Goal: Transaction & Acquisition: Book appointment/travel/reservation

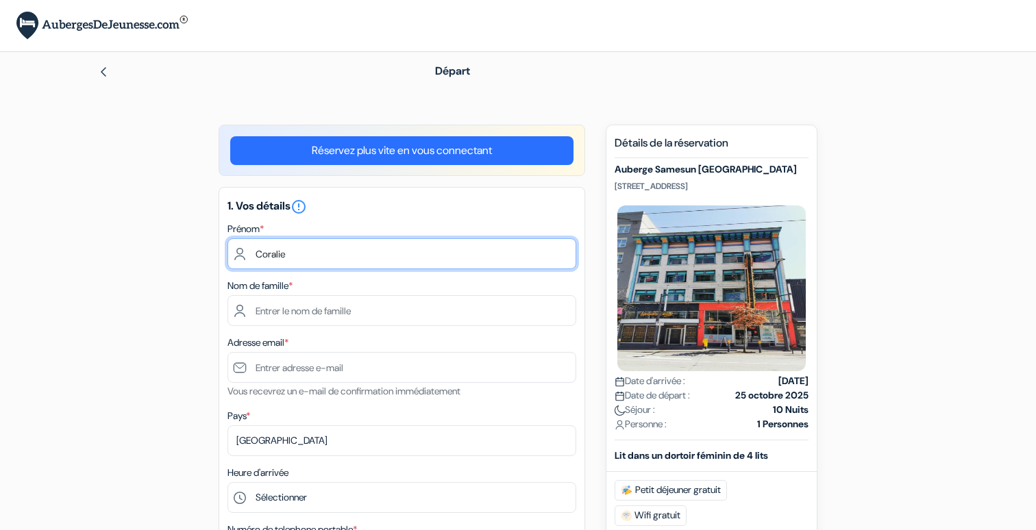
type input "Coralie"
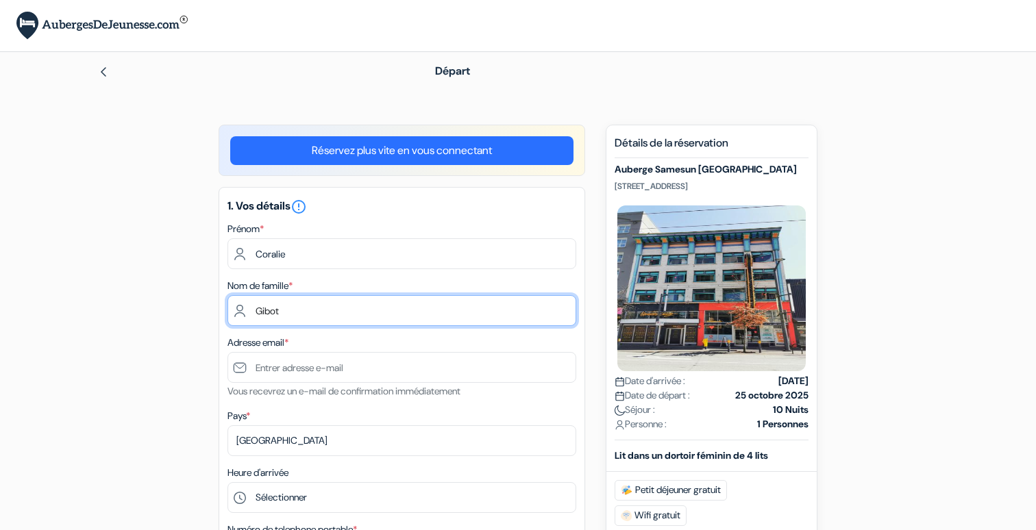
type input "Gibot"
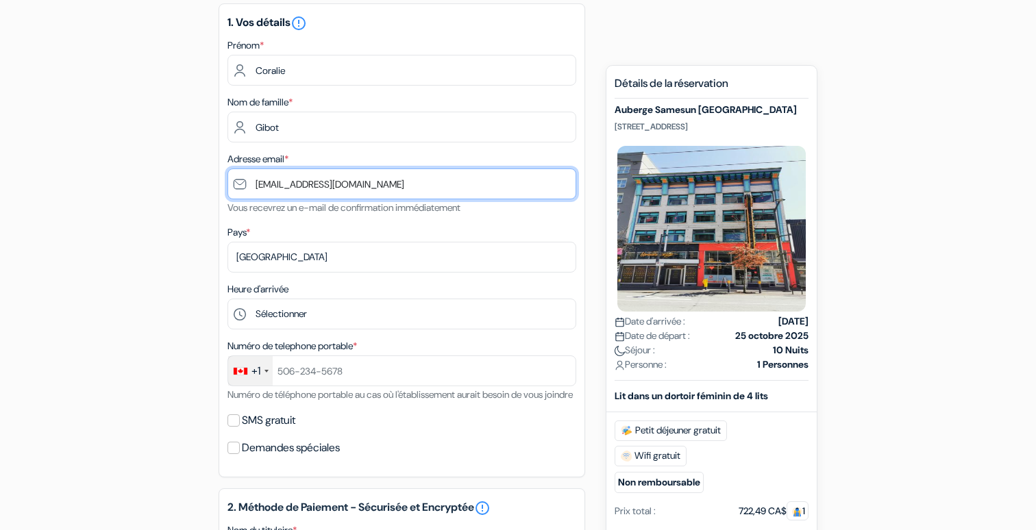
scroll to position [188, 0]
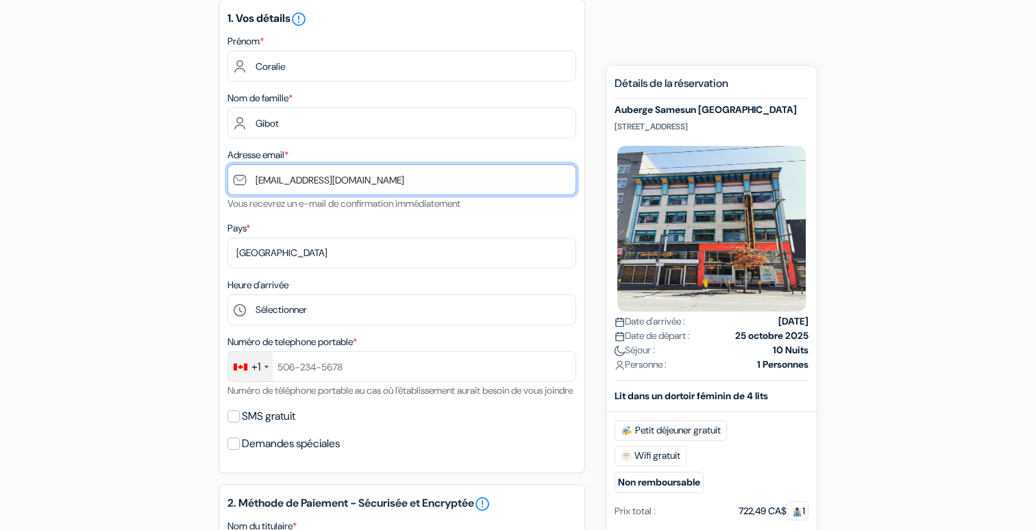
type input "[EMAIL_ADDRESS][DOMAIN_NAME]"
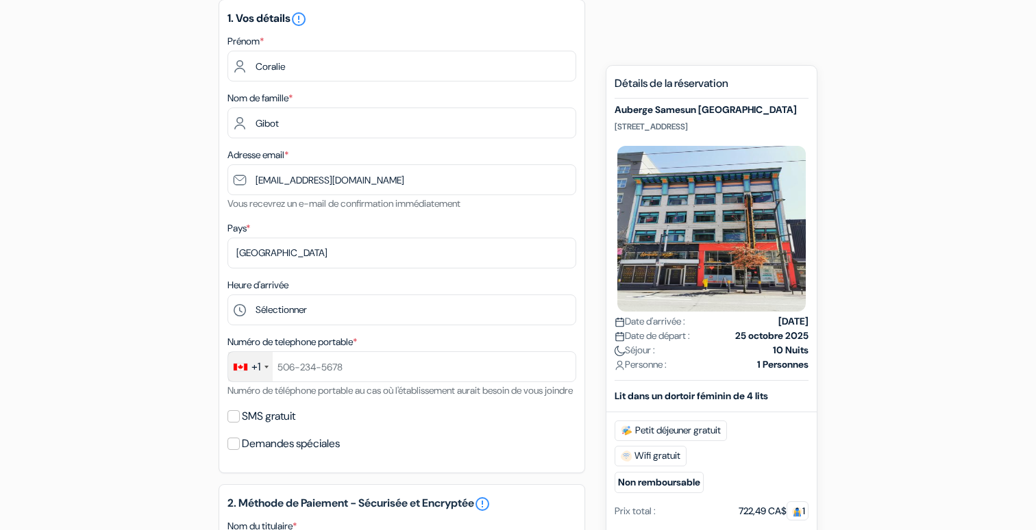
click at [258, 363] on div "+1" at bounding box center [255, 367] width 9 height 16
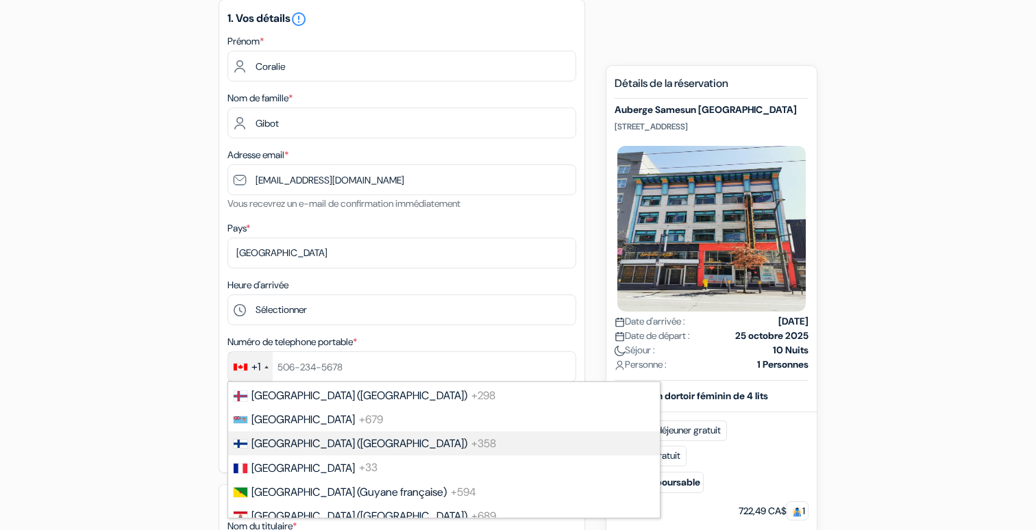
scroll to position [1829, 0]
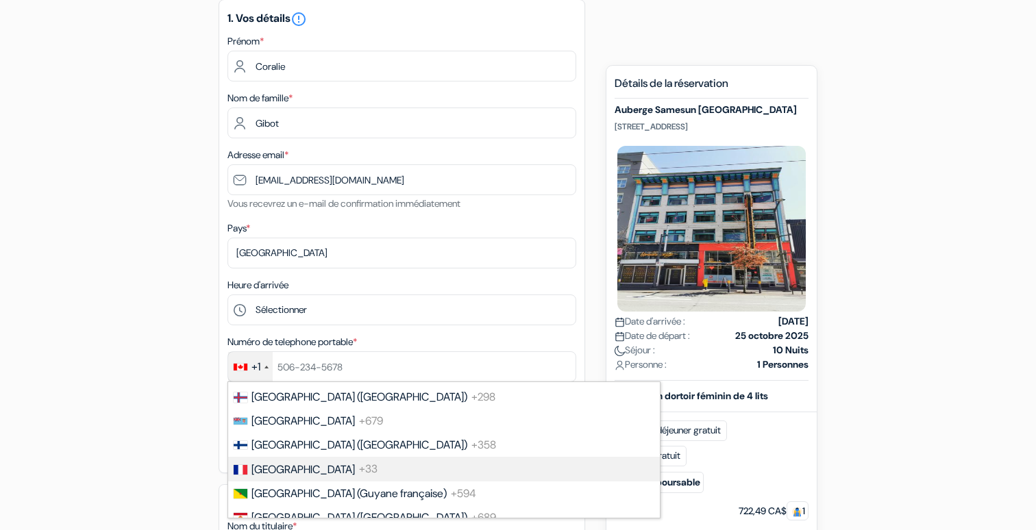
click at [282, 466] on span "[GEOGRAPHIC_DATA]" at bounding box center [302, 470] width 103 height 14
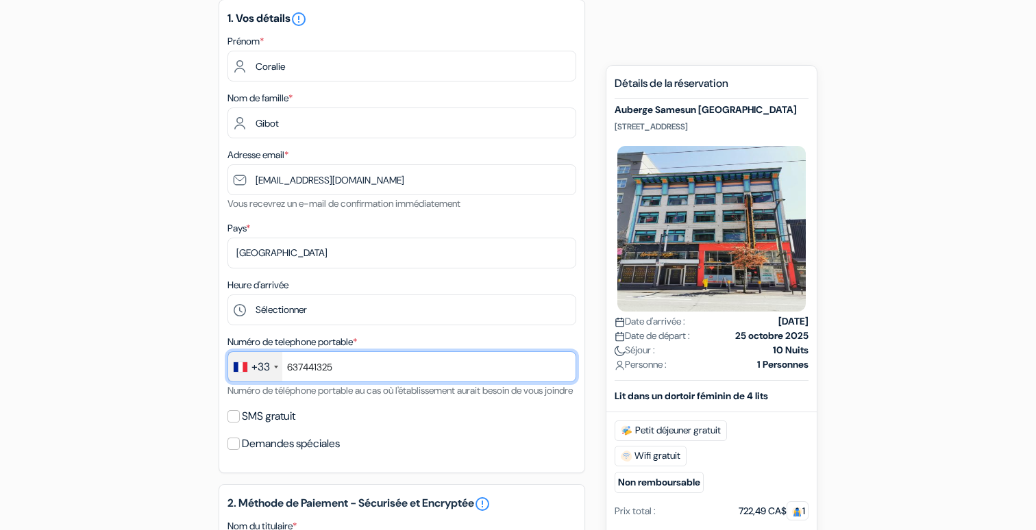
type input "637441325"
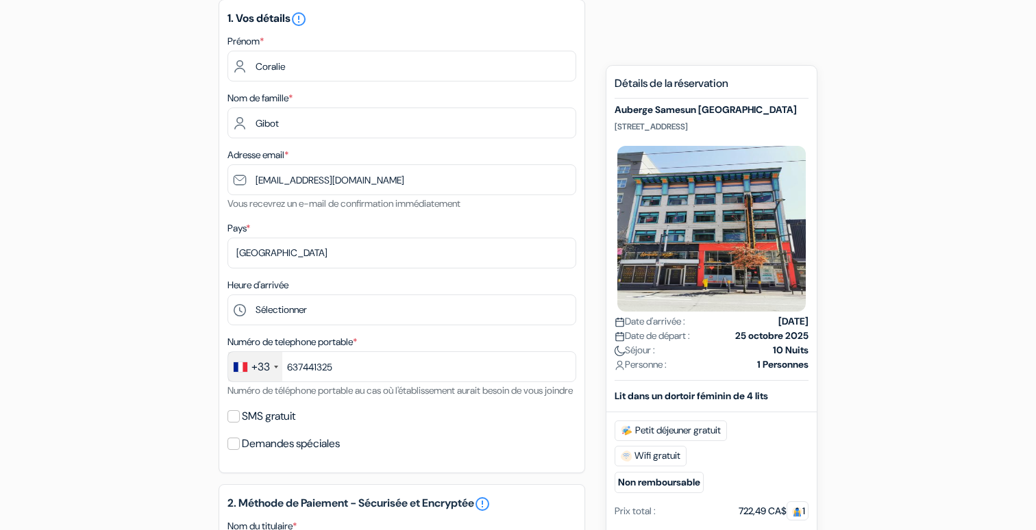
click at [234, 423] on input "SMS gratuit" at bounding box center [234, 416] width 12 height 12
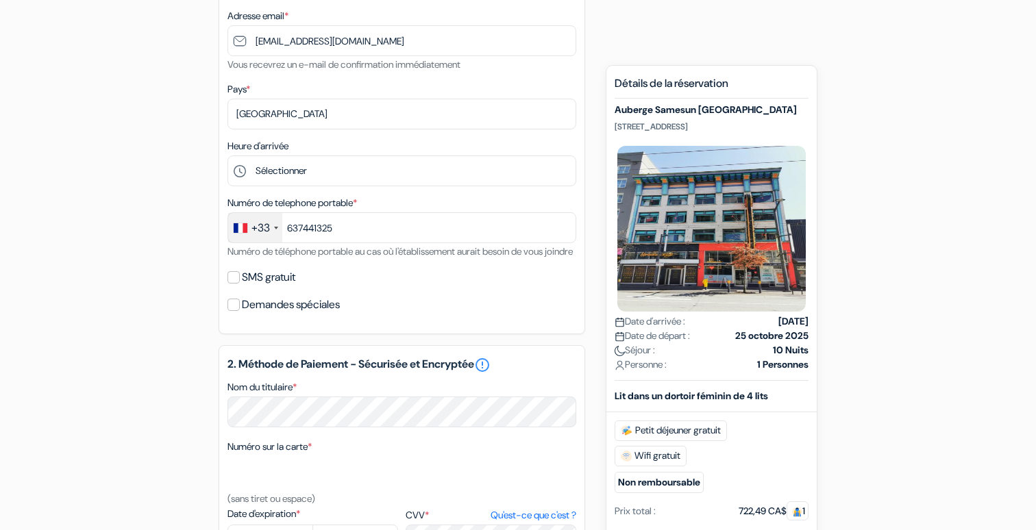
scroll to position [326, 0]
click at [238, 284] on input "SMS gratuit" at bounding box center [234, 278] width 12 height 12
checkbox input "true"
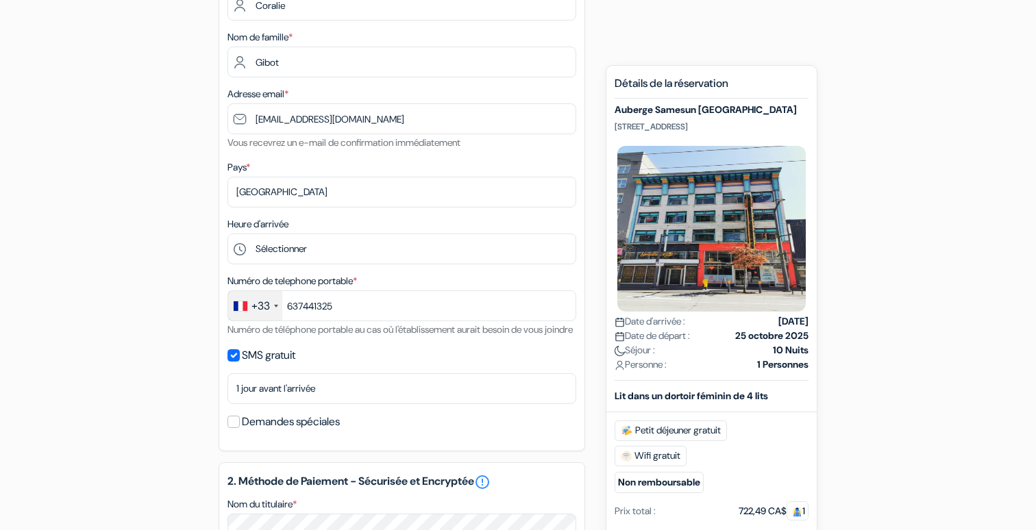
scroll to position [267, 0]
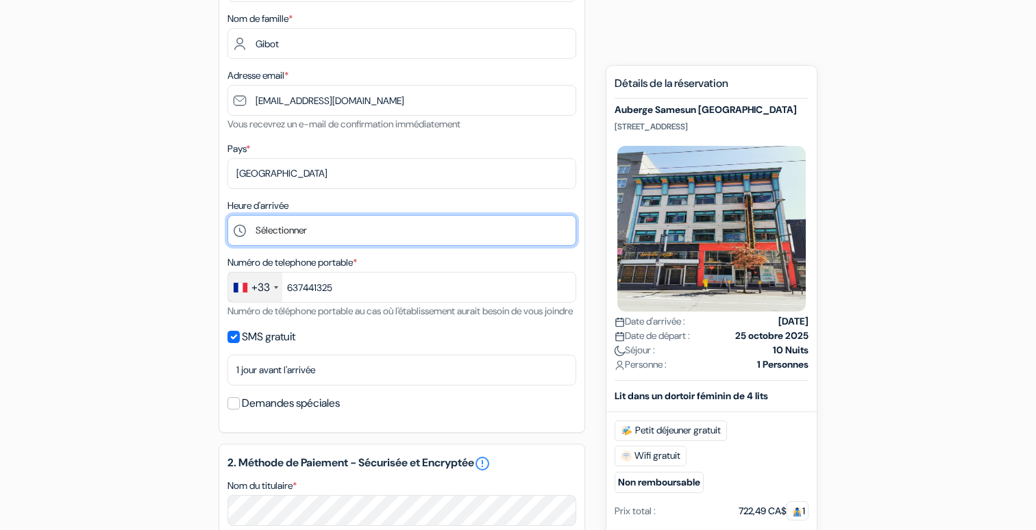
select select "23"
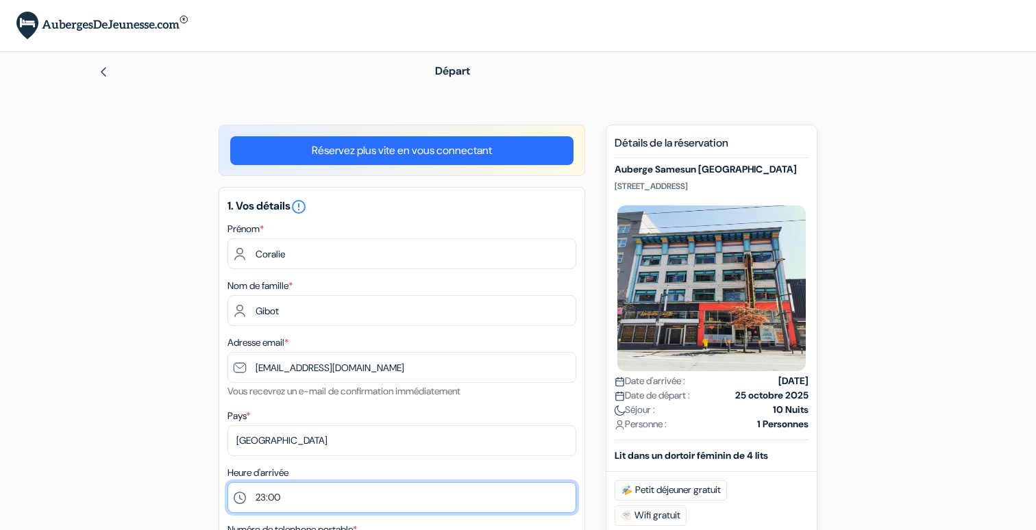
scroll to position [0, 0]
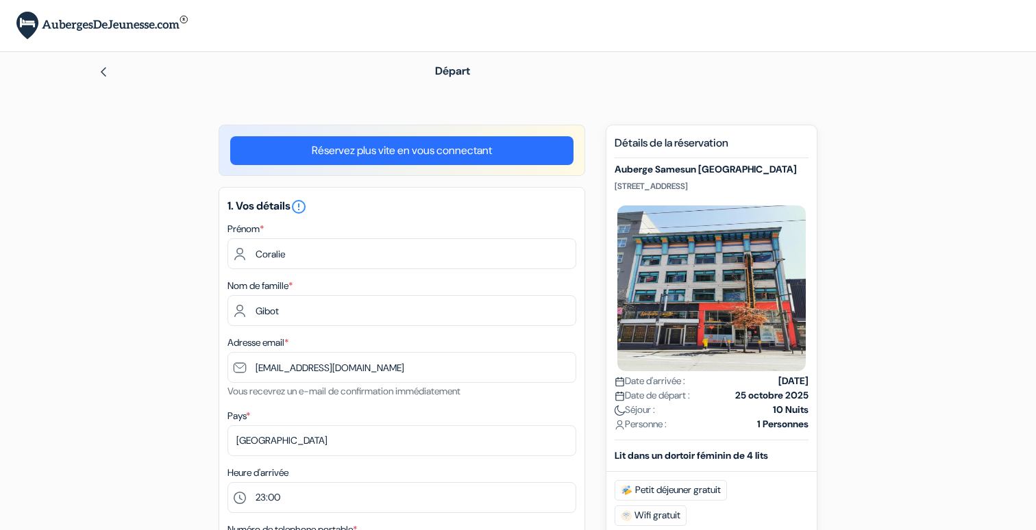
drag, startPoint x: 763, startPoint y: 182, endPoint x: 616, endPoint y: 182, distance: 147.3
click at [616, 182] on p "1018 Granville St., Vancouver, Canada" at bounding box center [712, 186] width 194 height 11
copy p "1018 Granville St., Vancouver, Canada"
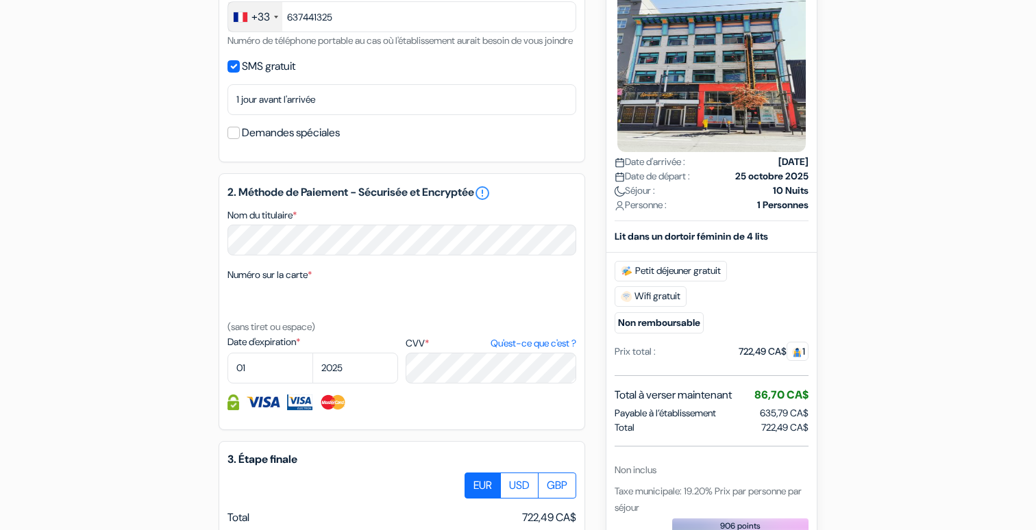
scroll to position [551, 0]
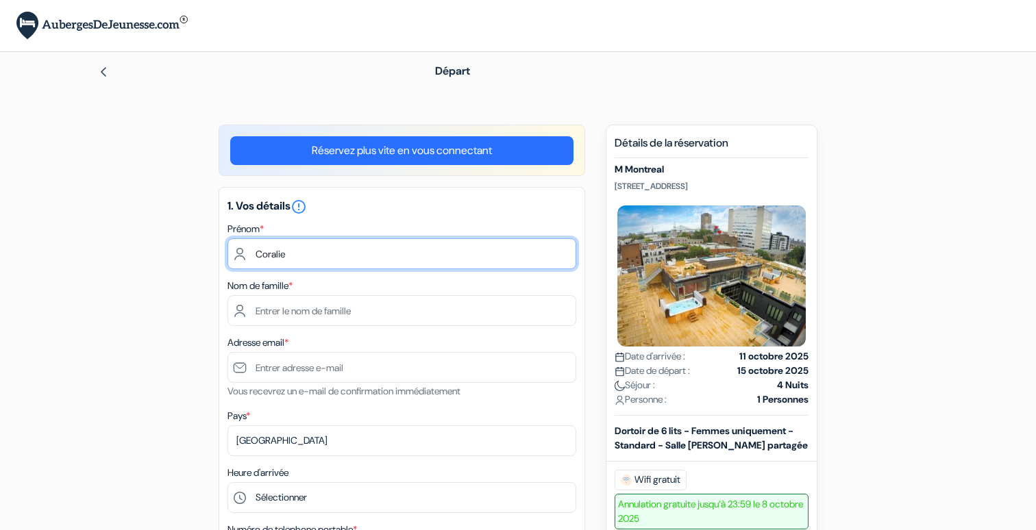
type input "Coralie"
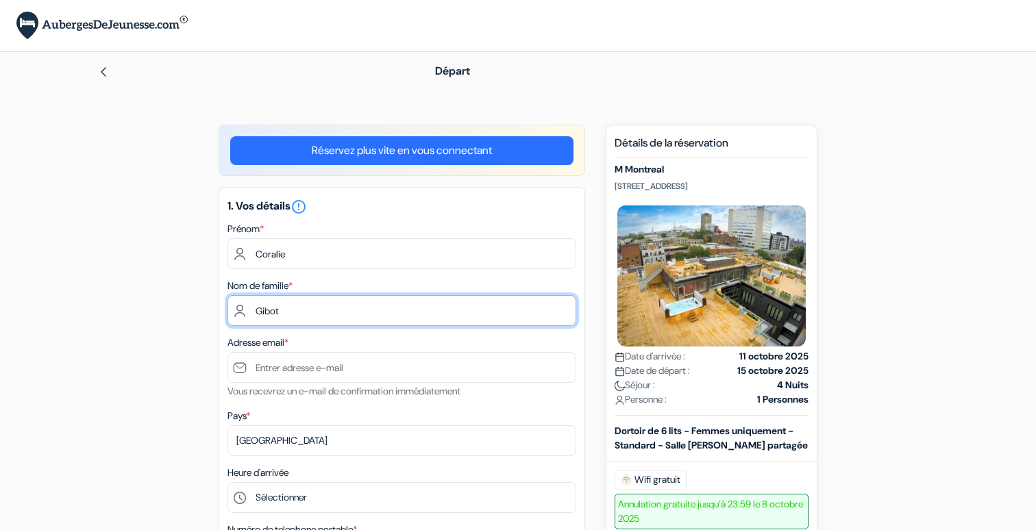
type input "Gibot"
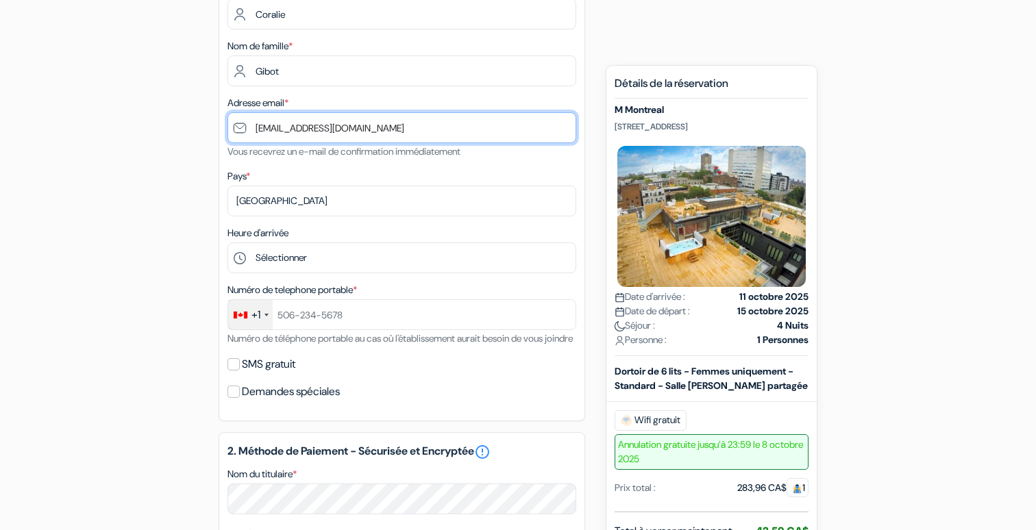
scroll to position [238, 0]
type input "[EMAIL_ADDRESS][DOMAIN_NAME]"
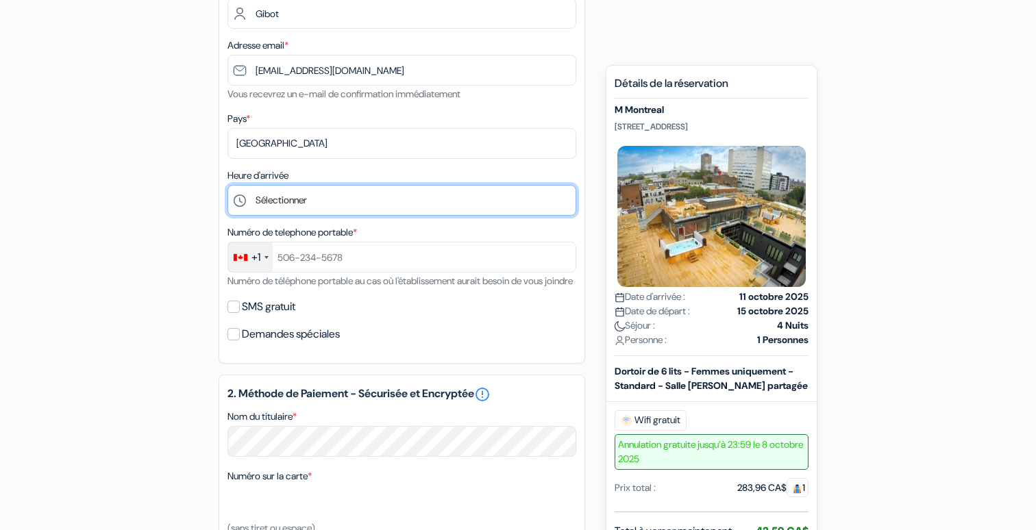
scroll to position [200, 0]
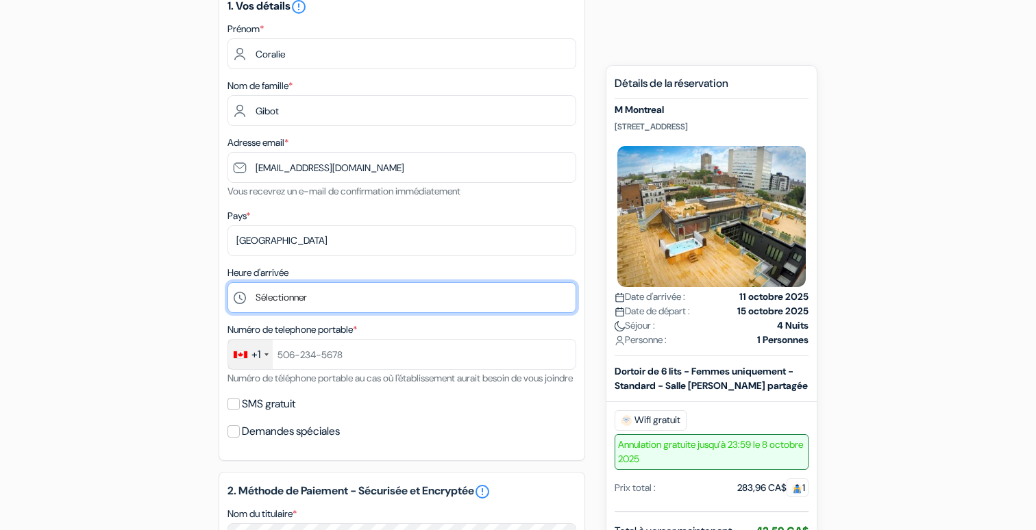
select select "4"
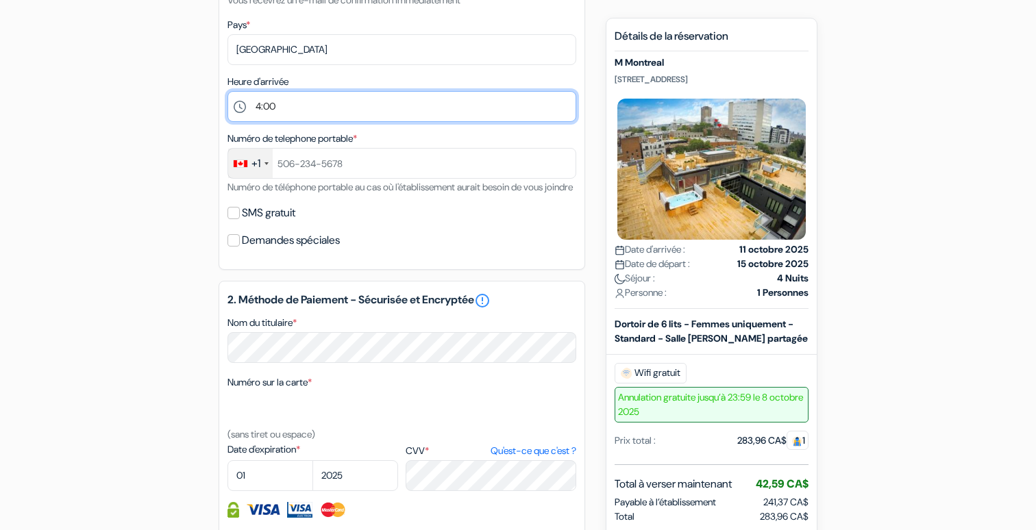
scroll to position [441, 0]
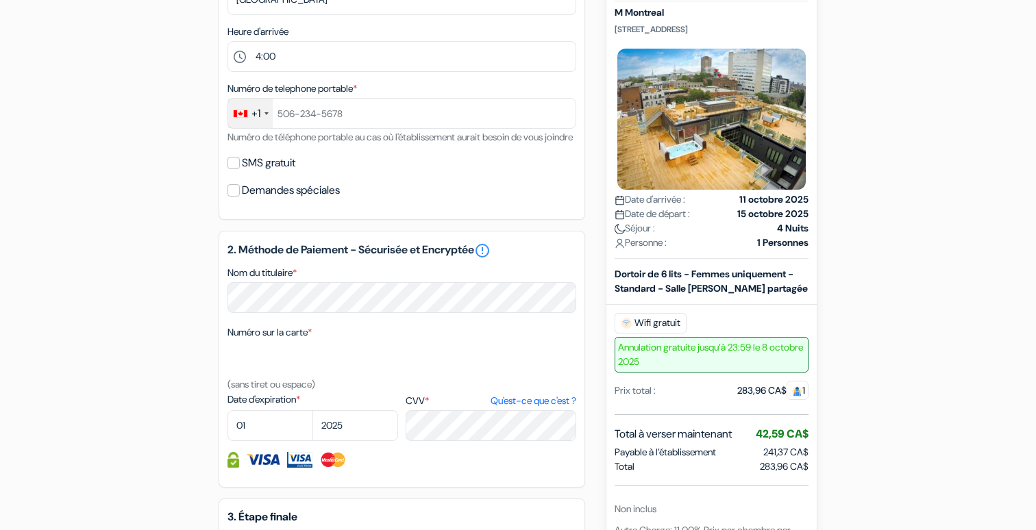
click at [261, 116] on div "+1" at bounding box center [250, 113] width 45 height 29
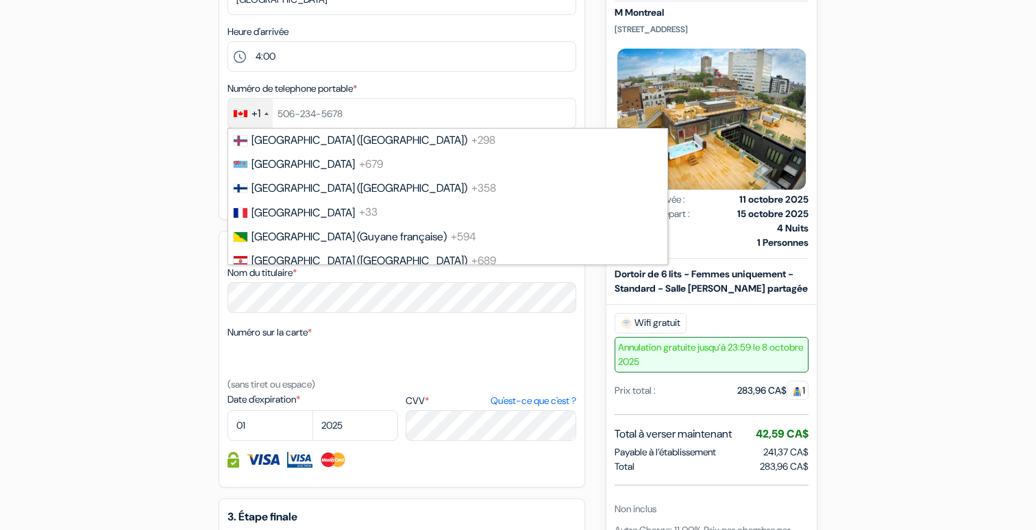
scroll to position [1847, 0]
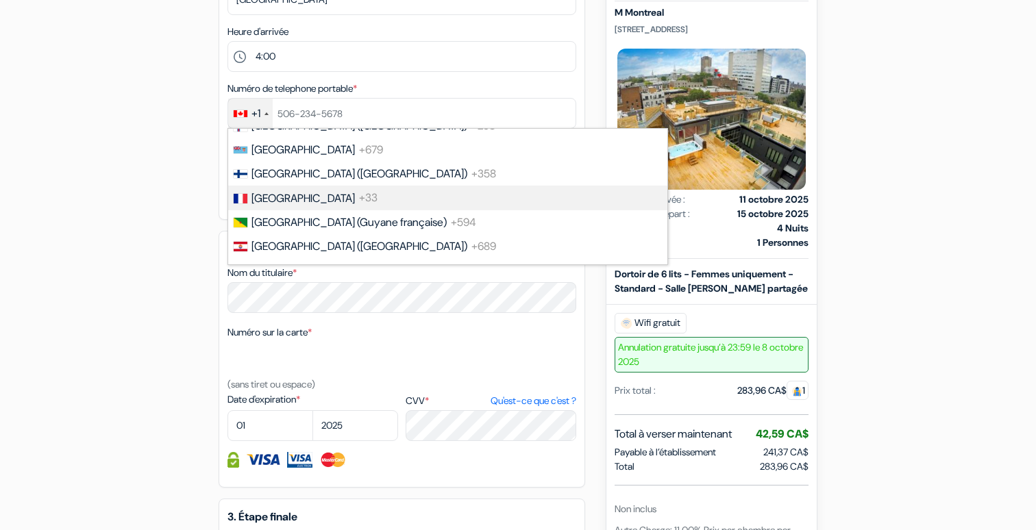
click at [278, 194] on span "France" at bounding box center [302, 198] width 103 height 14
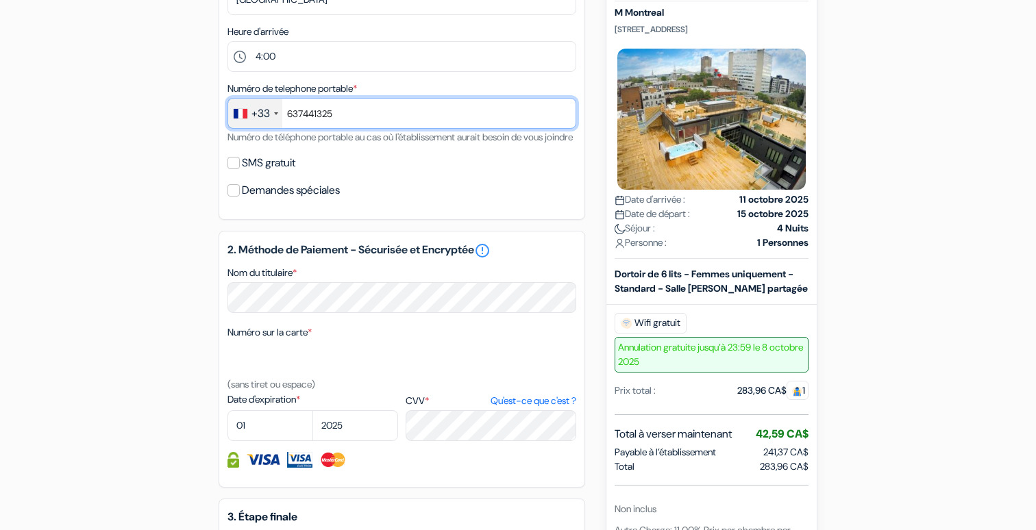
type input "637441325"
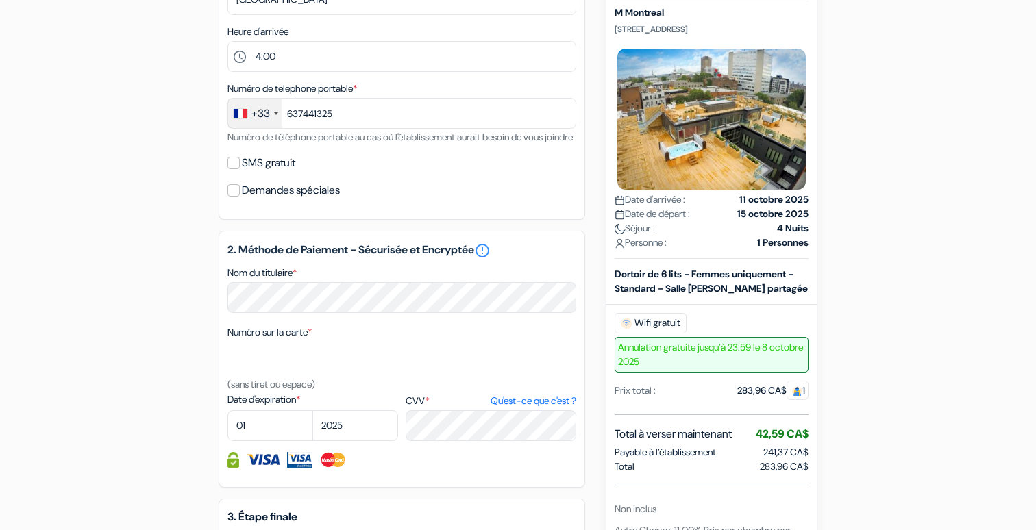
click at [234, 169] on input "SMS gratuit" at bounding box center [234, 163] width 12 height 12
checkbox input "true"
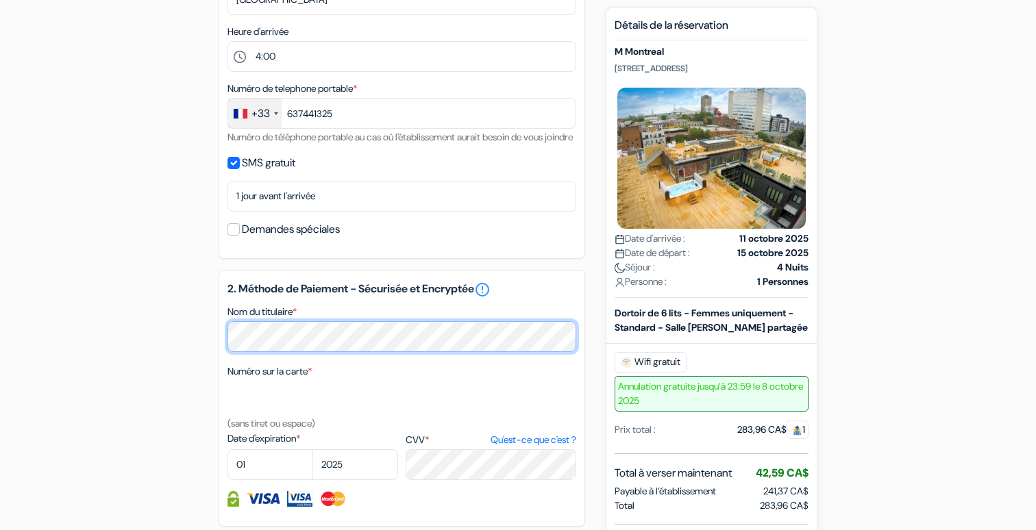
click at [169, 361] on div "add_box M Montreal 1245 rue Saint-André, Montreal, Canada Détails de l'établiss…" at bounding box center [518, 263] width 905 height 1161
click at [209, 350] on div "add_box M Montreal 1245 rue Saint-André, Montreal, Canada Détails de l'établiss…" at bounding box center [518, 263] width 905 height 1161
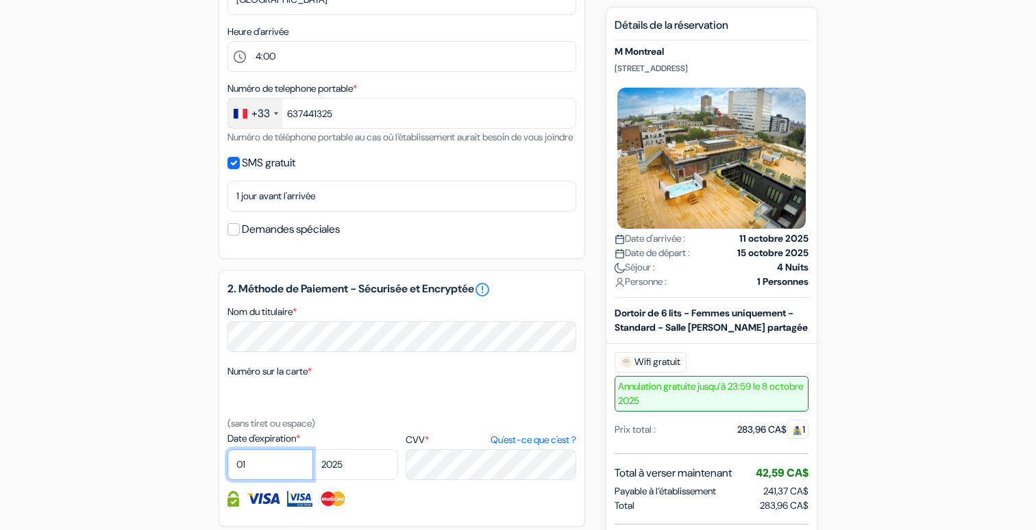
select select "08"
select select "2028"
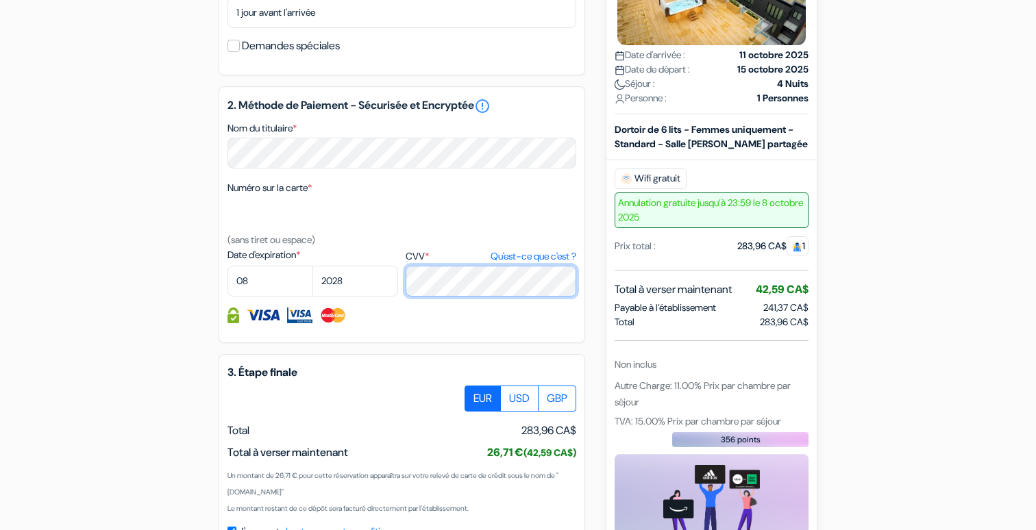
scroll to position [772, 0]
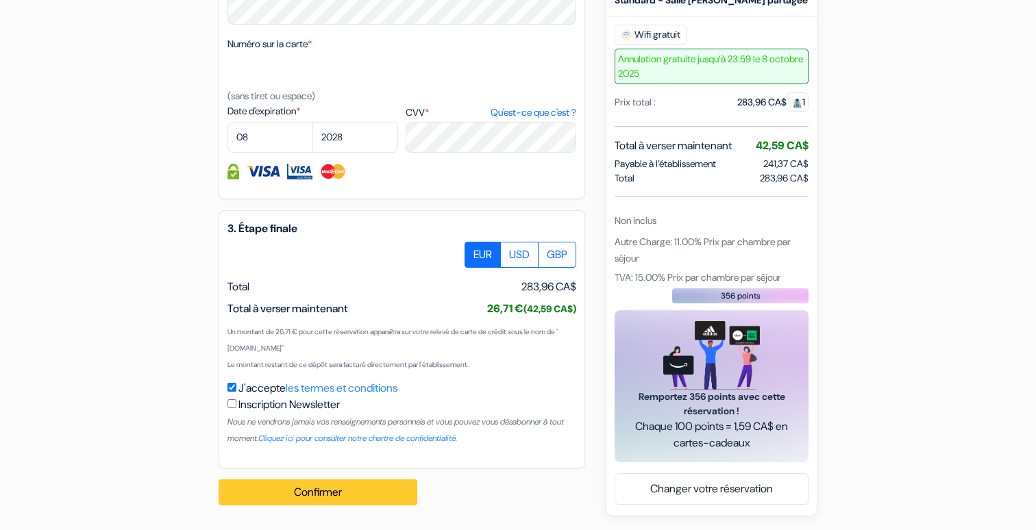
click at [406, 505] on button "Confirmer Loading..." at bounding box center [318, 493] width 199 height 26
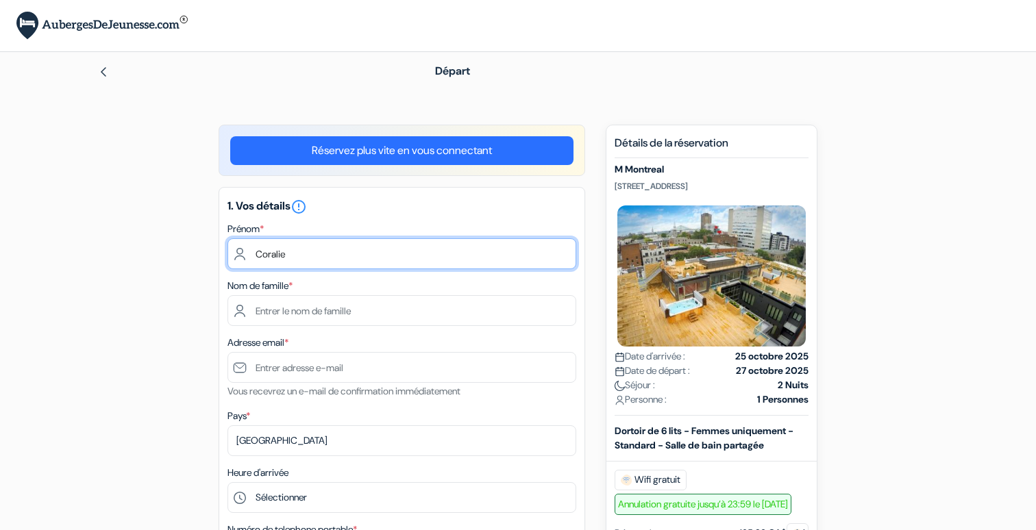
type input "Coralie"
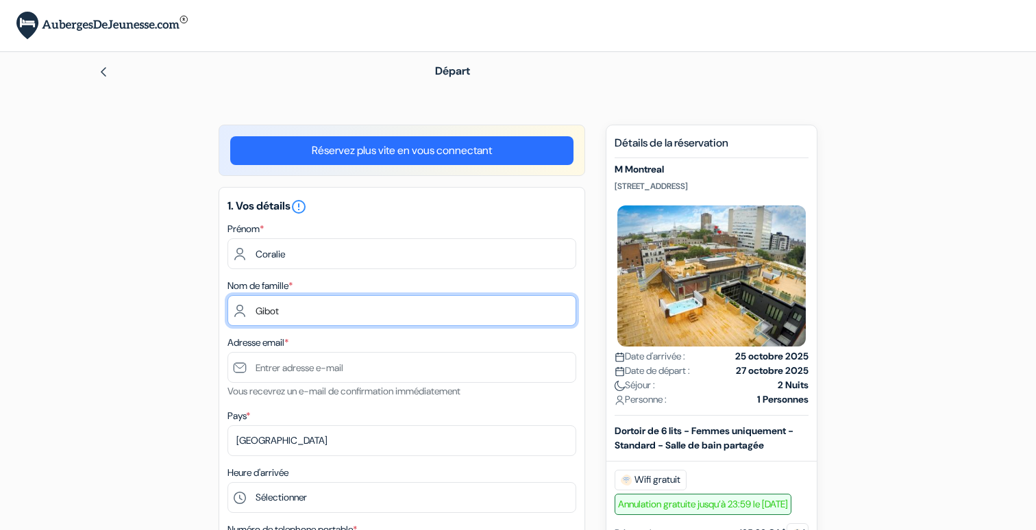
type input "Gibot"
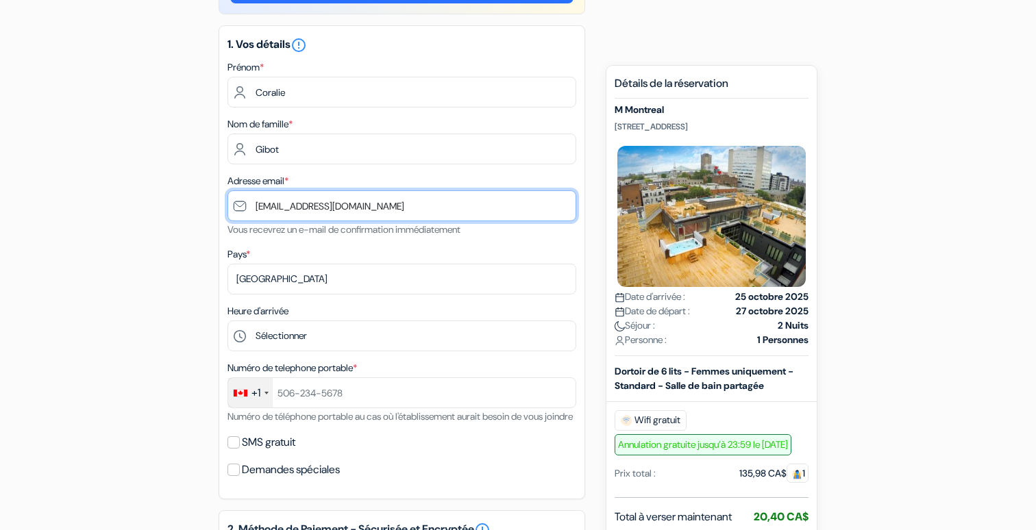
scroll to position [184, 0]
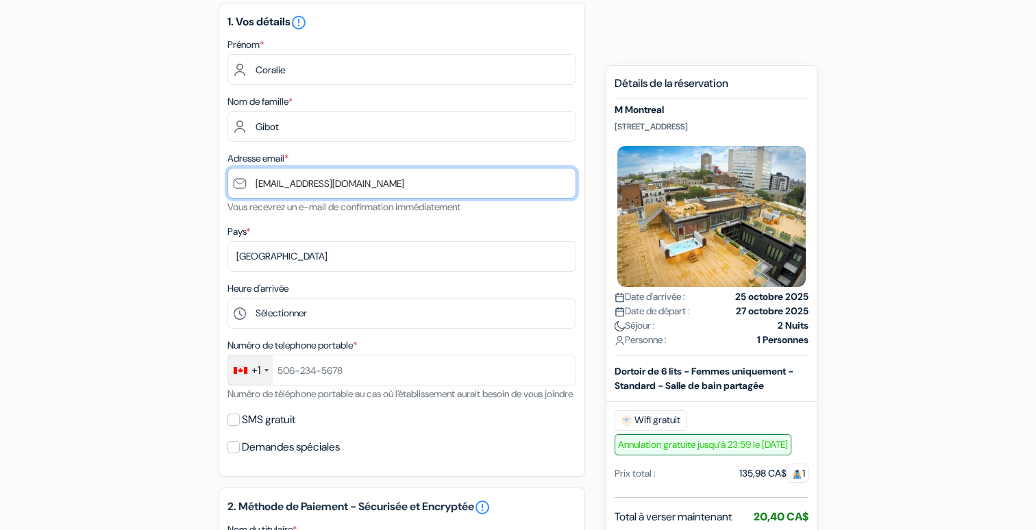
type input "[EMAIL_ADDRESS][DOMAIN_NAME]"
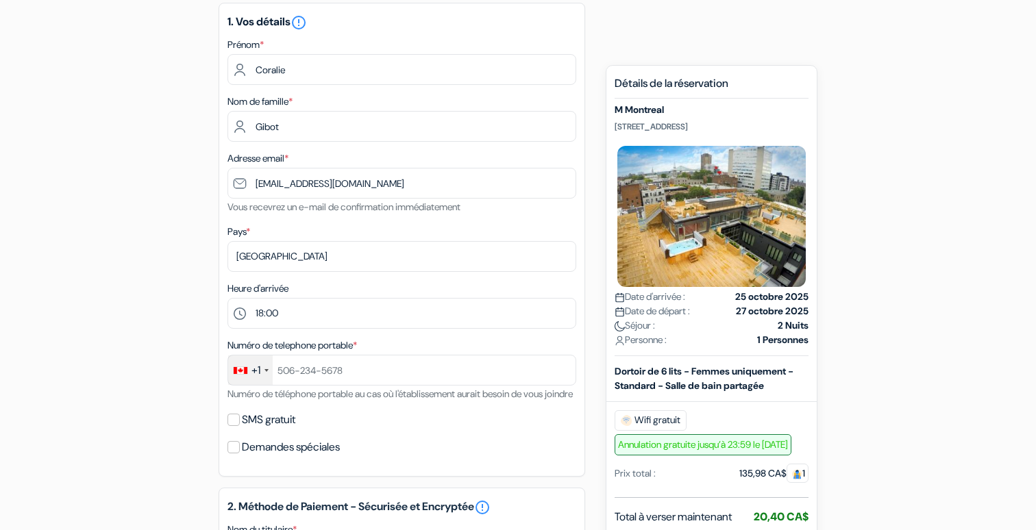
click at [260, 372] on div "+1" at bounding box center [255, 371] width 9 height 16
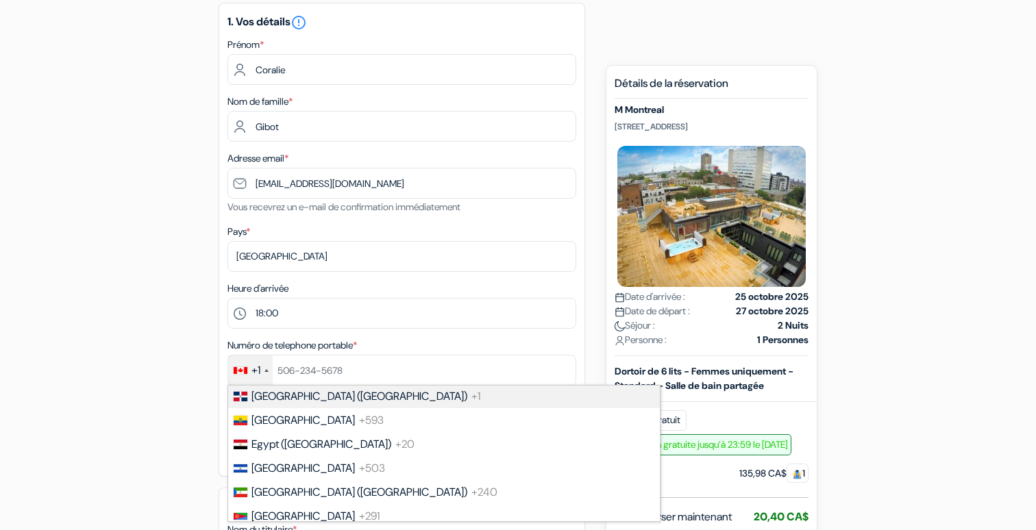
scroll to position [1620, 0]
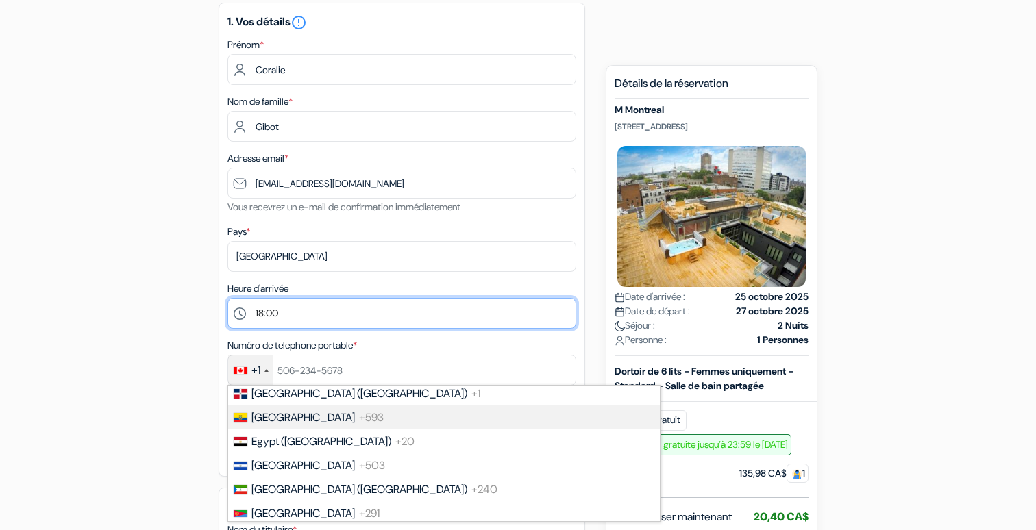
select select "20"
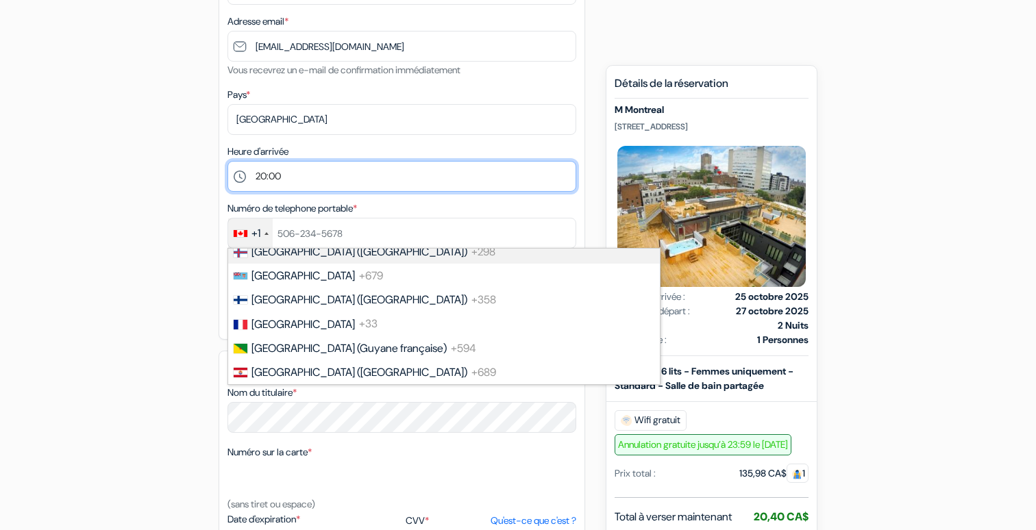
scroll to position [1849, 0]
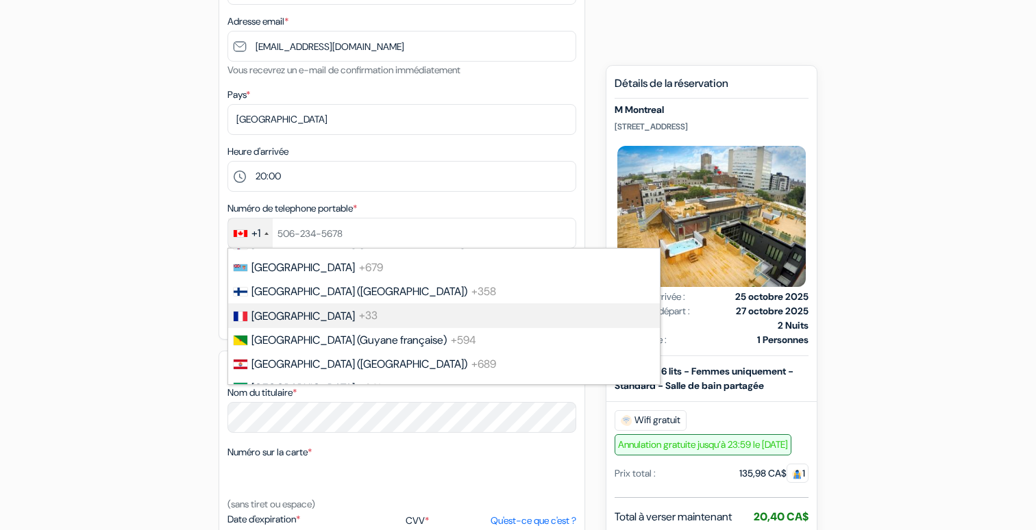
click at [277, 314] on span "[GEOGRAPHIC_DATA]" at bounding box center [302, 316] width 103 height 14
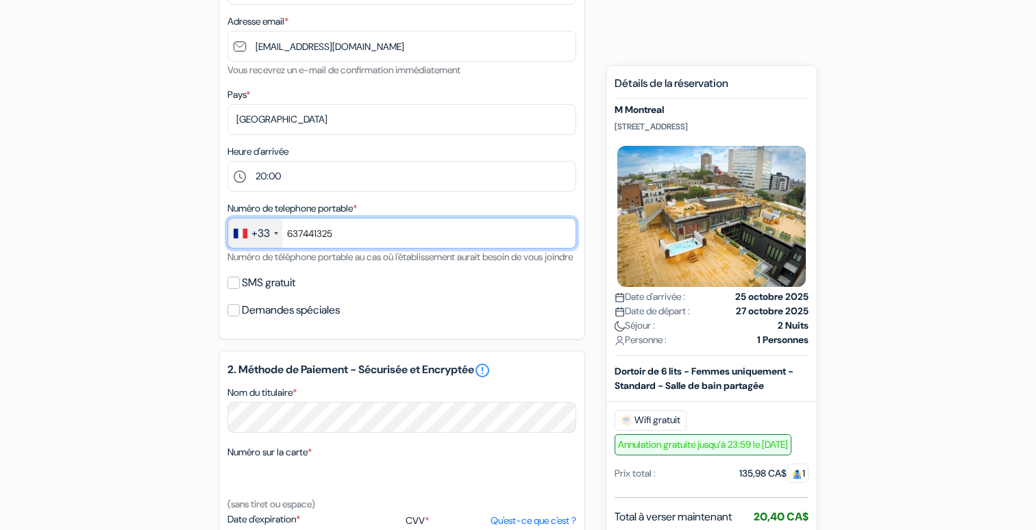
type input "637441325"
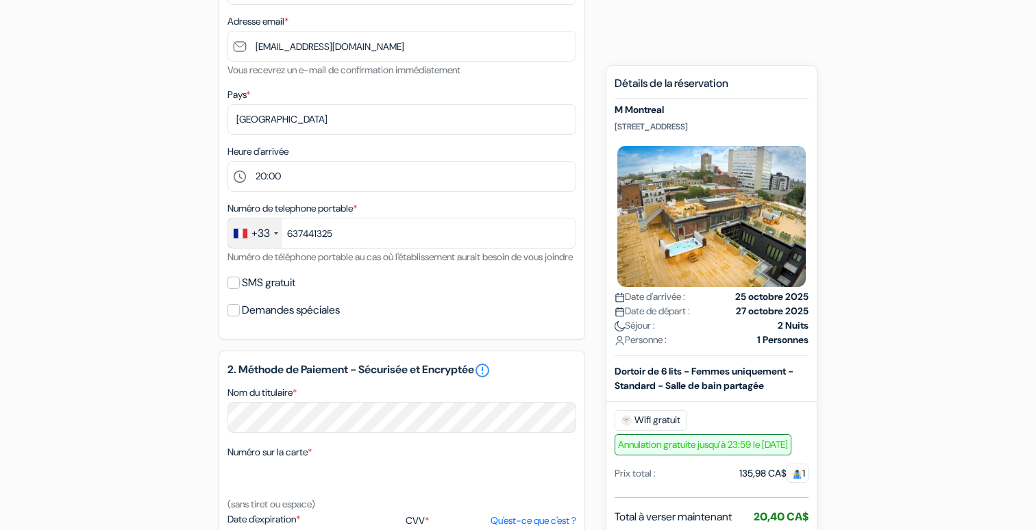
click at [234, 289] on input "SMS gratuit" at bounding box center [234, 283] width 12 height 12
checkbox input "true"
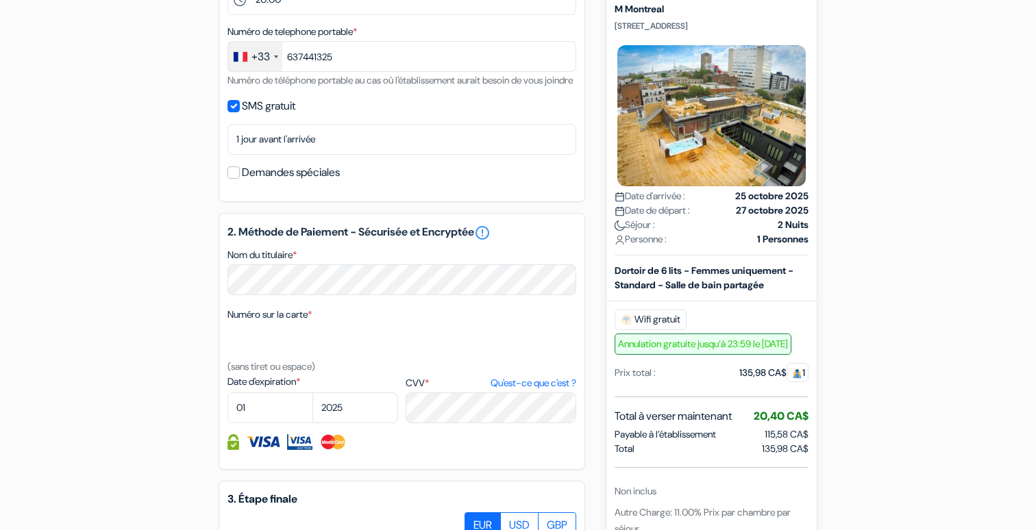
scroll to position [500, 0]
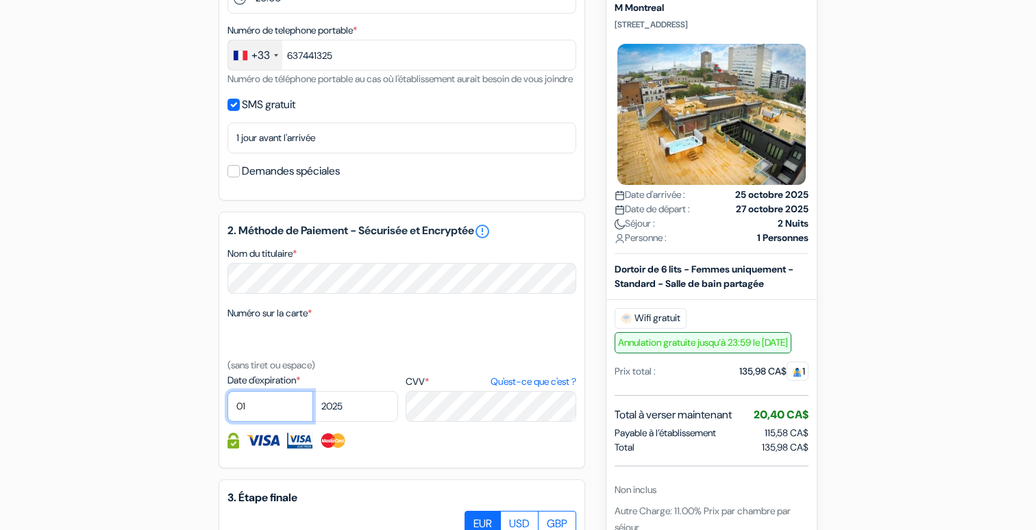
select select "08"
select select "2028"
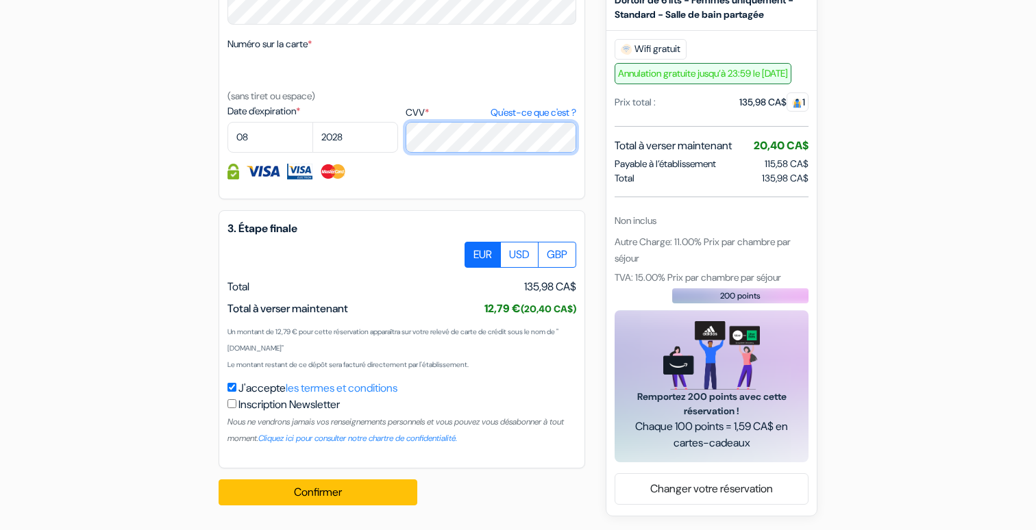
scroll to position [785, 0]
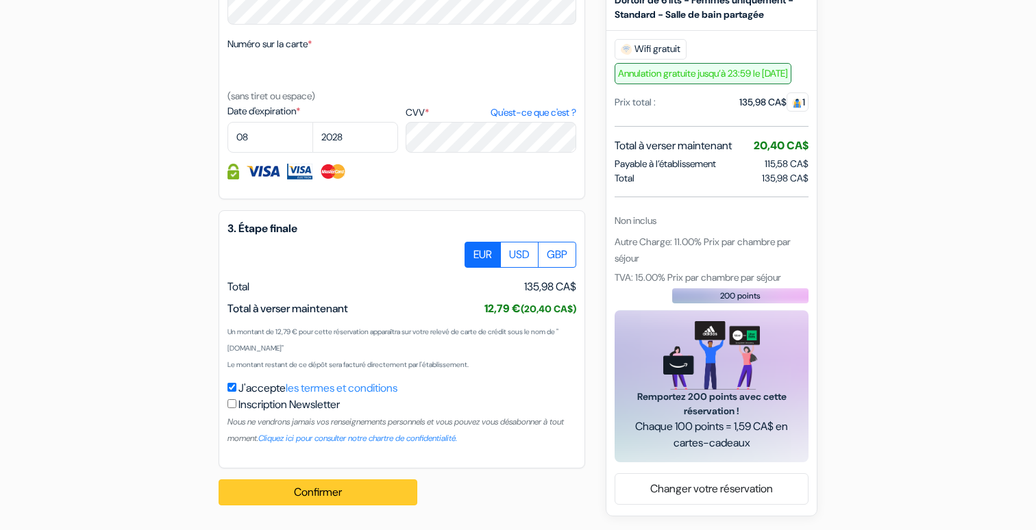
click at [363, 490] on button "Confirmer Loading..." at bounding box center [318, 493] width 199 height 26
